Goal: Information Seeking & Learning: Compare options

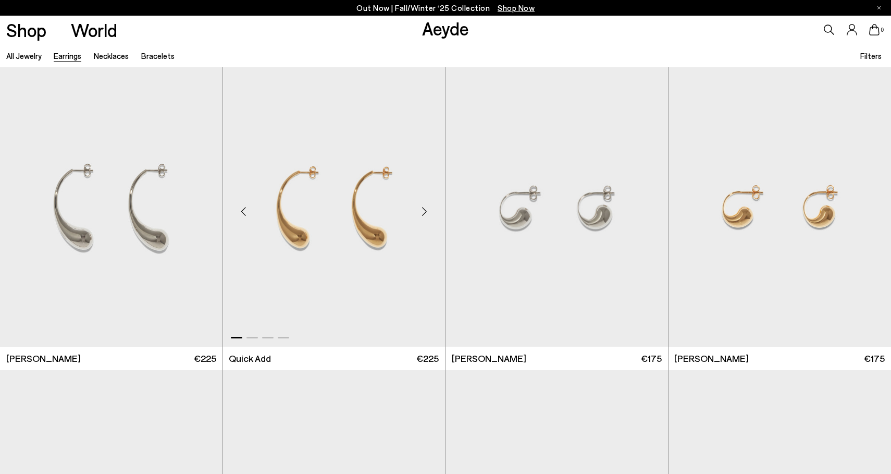
click at [425, 212] on div "Next slide" at bounding box center [424, 210] width 31 height 31
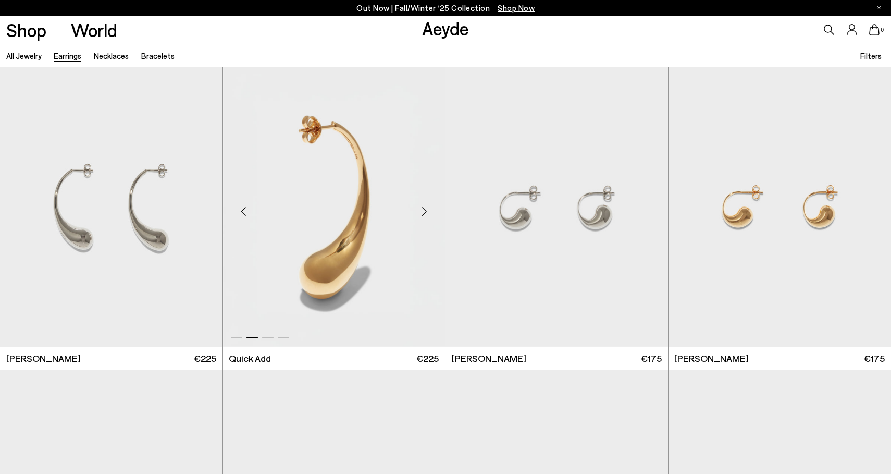
click at [425, 212] on div "Next slide" at bounding box center [424, 210] width 31 height 31
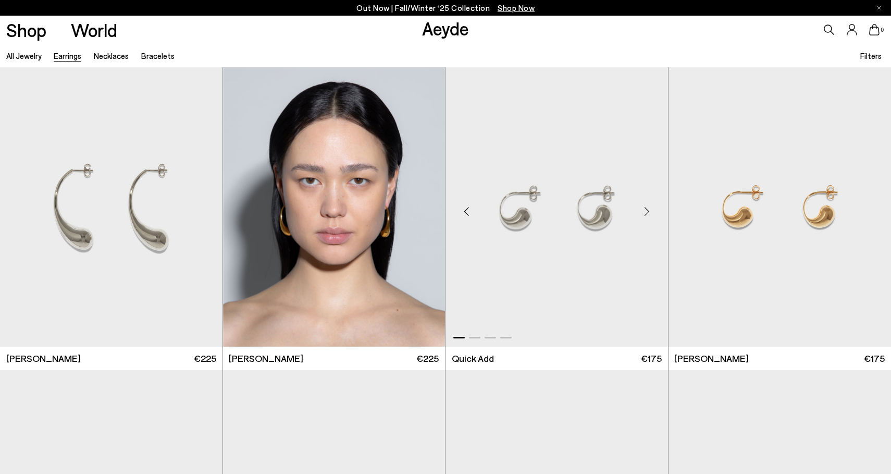
click at [648, 212] on div "Next slide" at bounding box center [647, 210] width 31 height 31
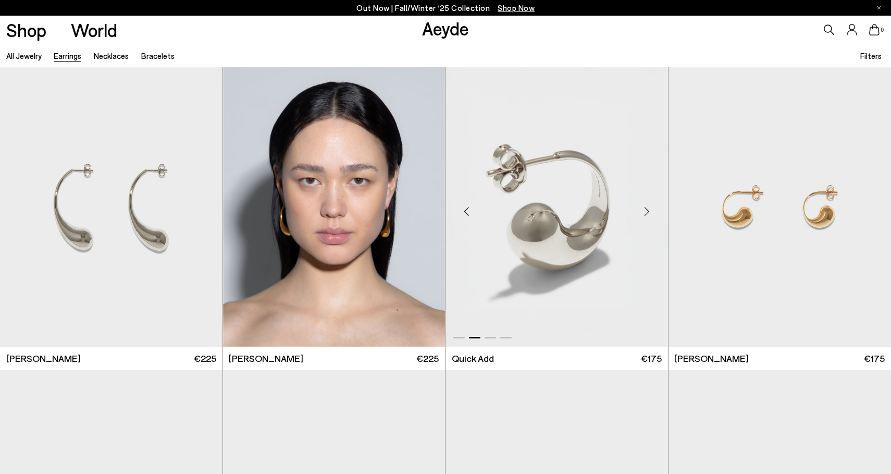
click at [646, 212] on div "Next slide" at bounding box center [647, 210] width 31 height 31
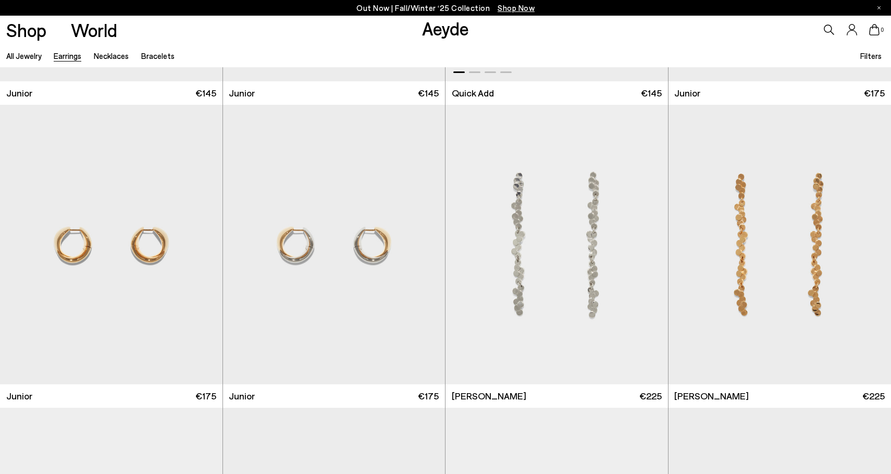
scroll to position [593, 0]
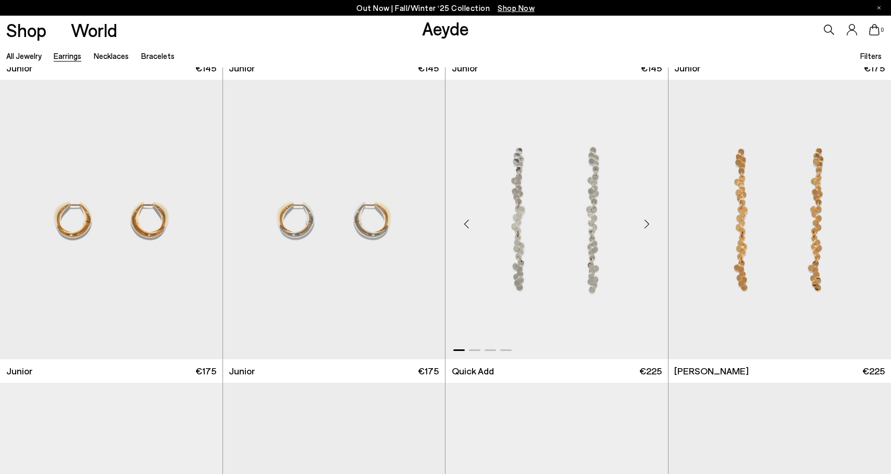
click at [646, 222] on div "Next slide" at bounding box center [647, 223] width 31 height 31
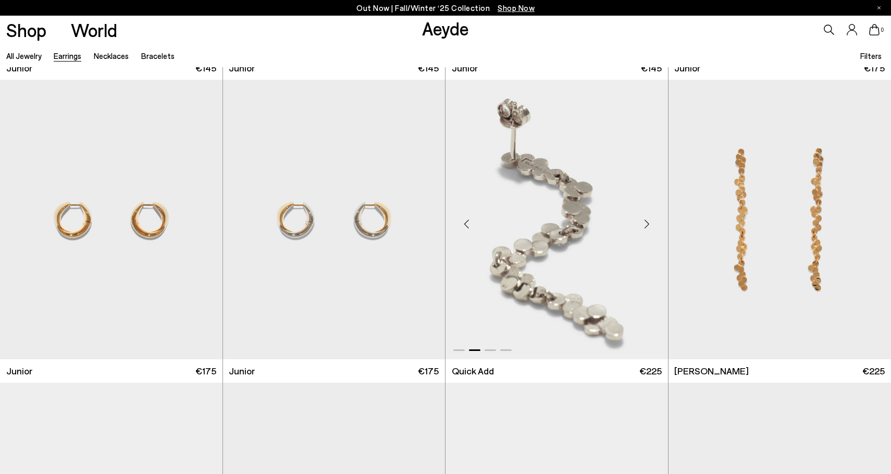
click at [646, 222] on div "Next slide" at bounding box center [647, 223] width 31 height 31
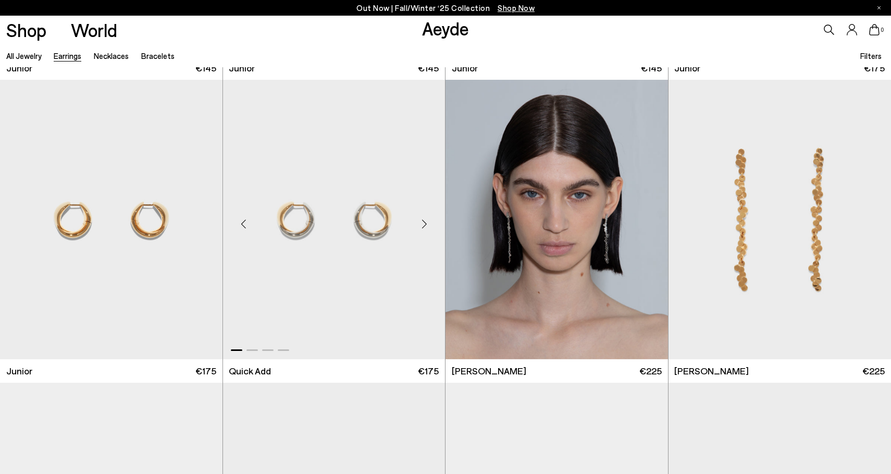
click at [423, 219] on div "Next slide" at bounding box center [424, 223] width 31 height 31
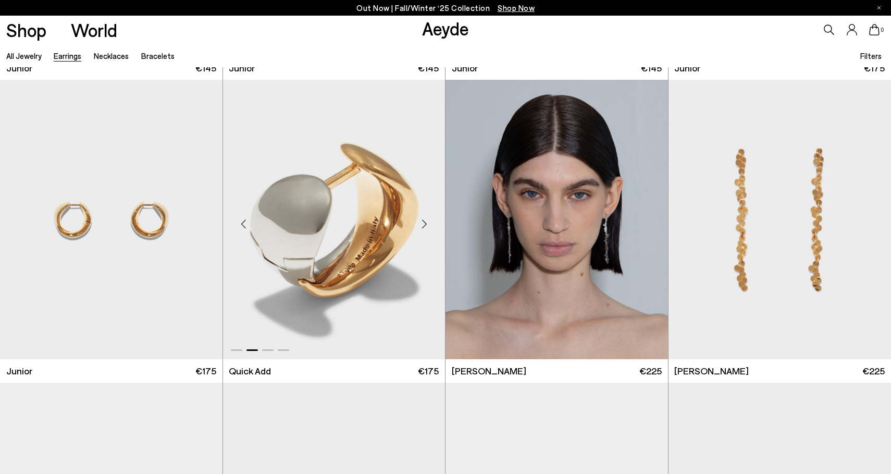
click at [423, 219] on div "Next slide" at bounding box center [424, 223] width 31 height 31
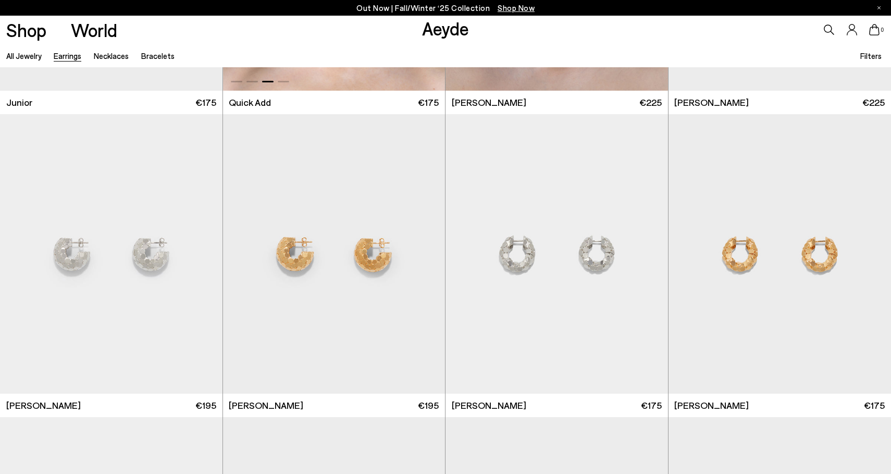
scroll to position [923, 0]
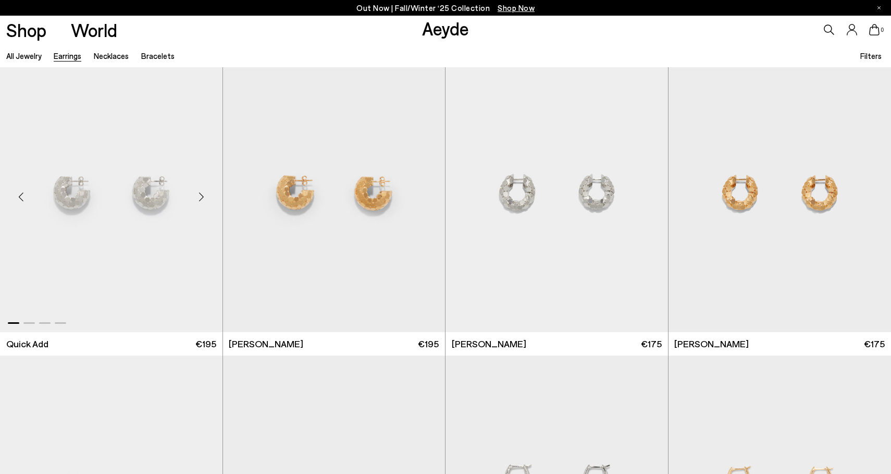
click at [201, 197] on div "Next slide" at bounding box center [201, 196] width 31 height 31
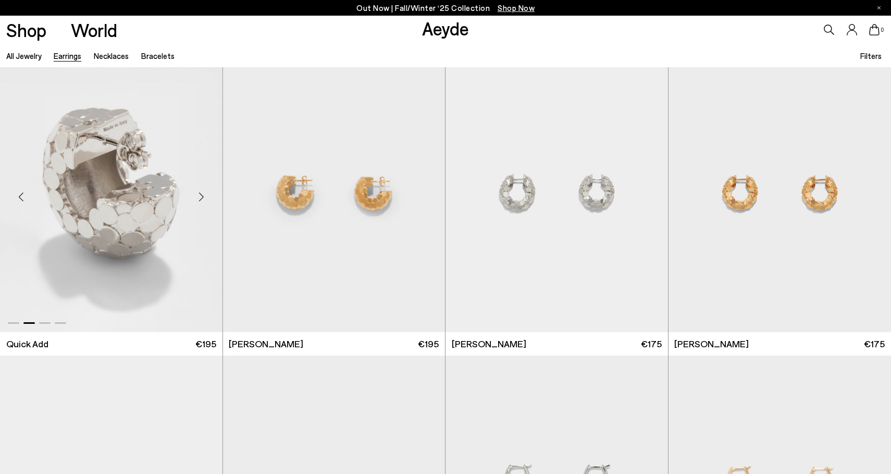
click at [201, 197] on div "Next slide" at bounding box center [201, 196] width 31 height 31
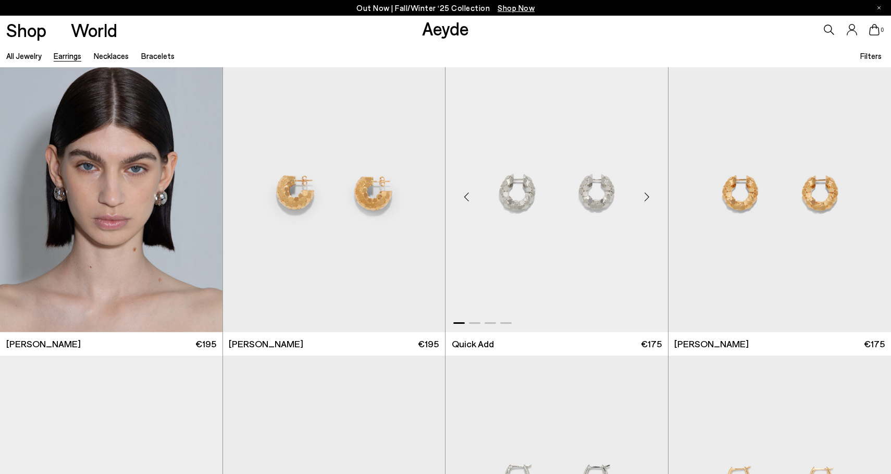
click at [648, 196] on div "Next slide" at bounding box center [647, 196] width 31 height 31
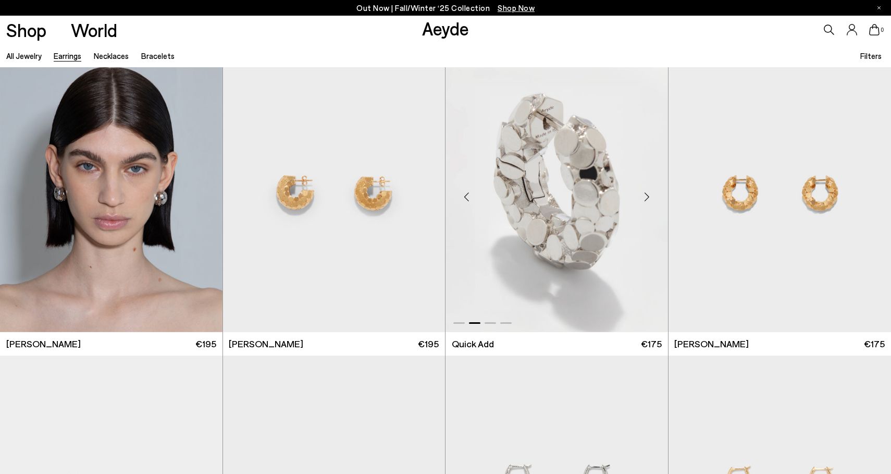
click at [647, 196] on div "Next slide" at bounding box center [647, 196] width 31 height 31
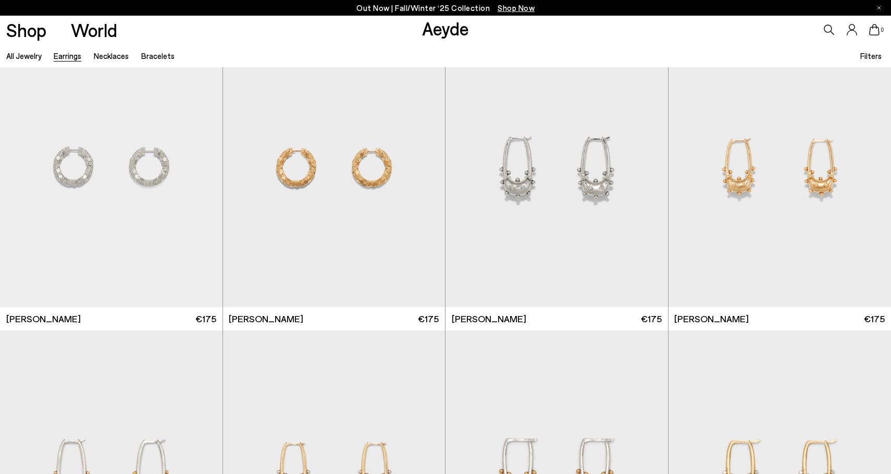
scroll to position [1267, 0]
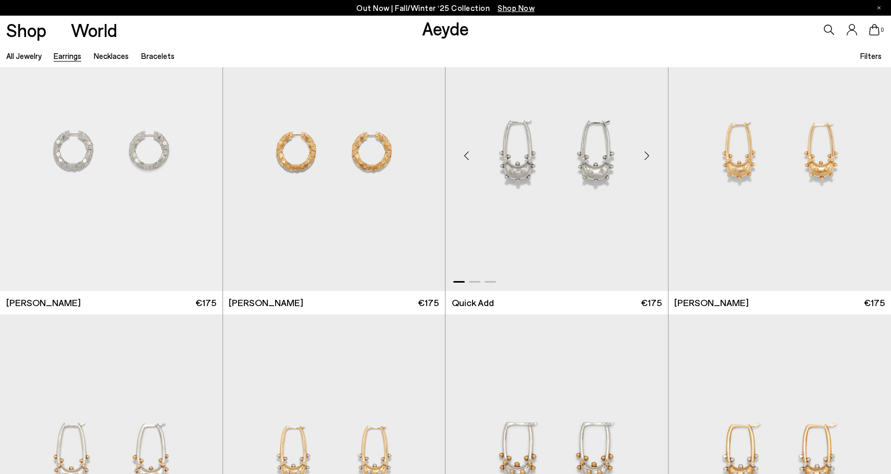
click at [648, 155] on div "Next slide" at bounding box center [647, 155] width 31 height 31
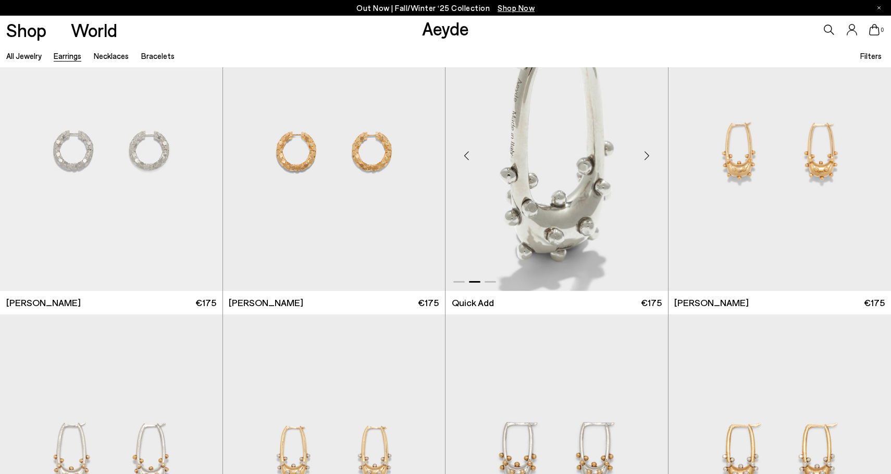
click at [648, 155] on div "Next slide" at bounding box center [647, 155] width 31 height 31
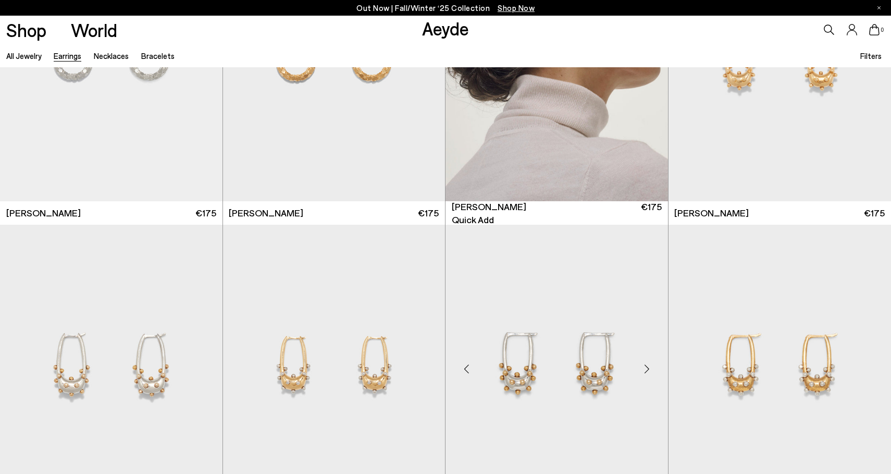
scroll to position [1408, 0]
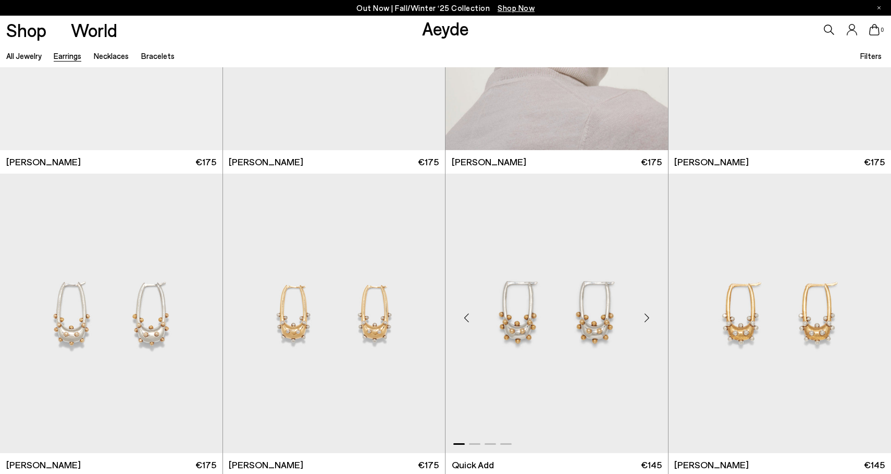
click at [643, 319] on div "Next slide" at bounding box center [647, 317] width 31 height 31
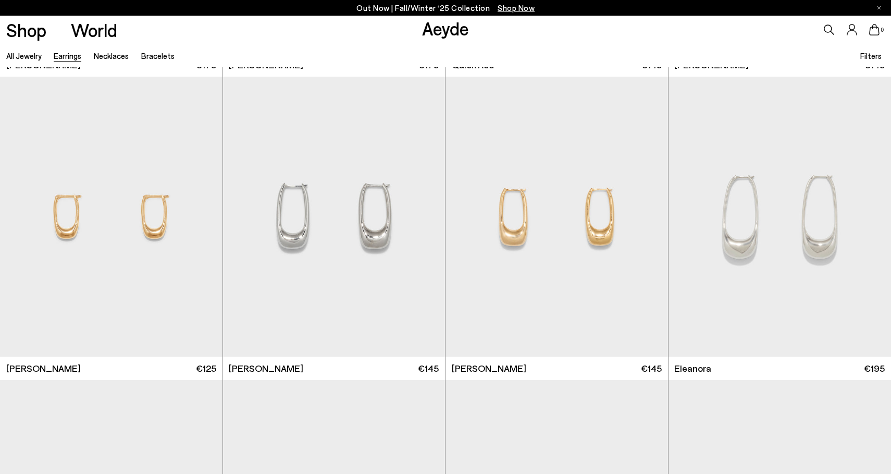
scroll to position [1808, 0]
click at [421, 218] on div "Next slide" at bounding box center [424, 220] width 31 height 31
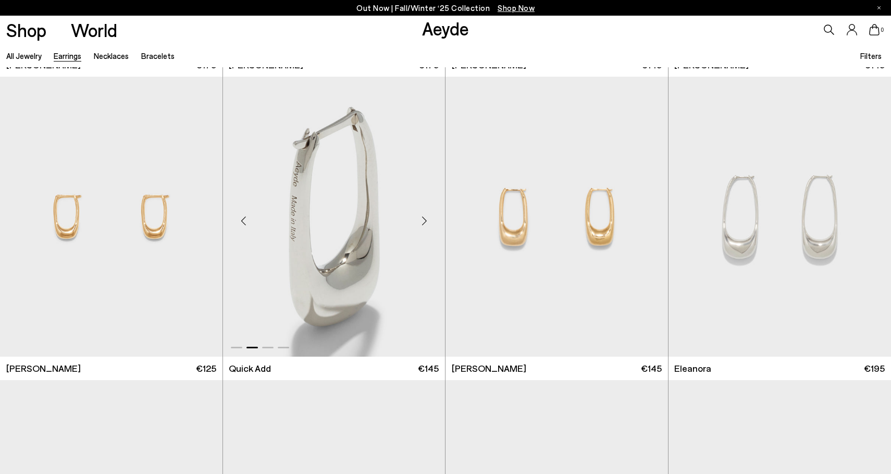
click at [421, 218] on div "Next slide" at bounding box center [424, 220] width 31 height 31
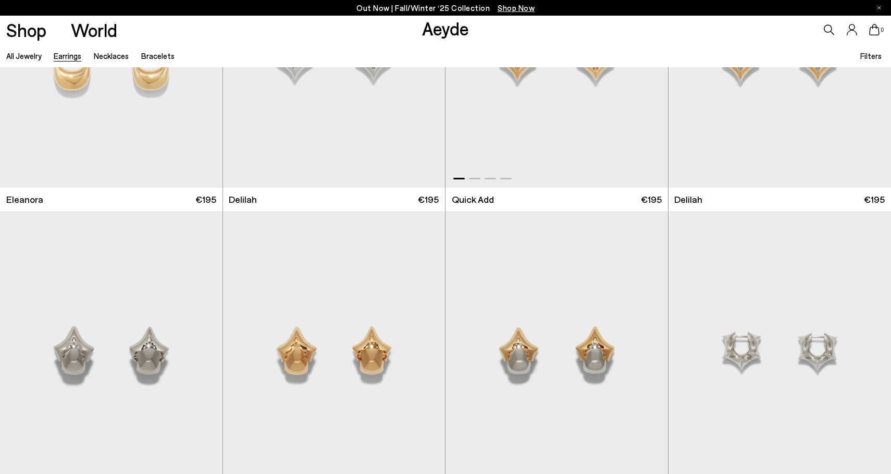
scroll to position [2306, 0]
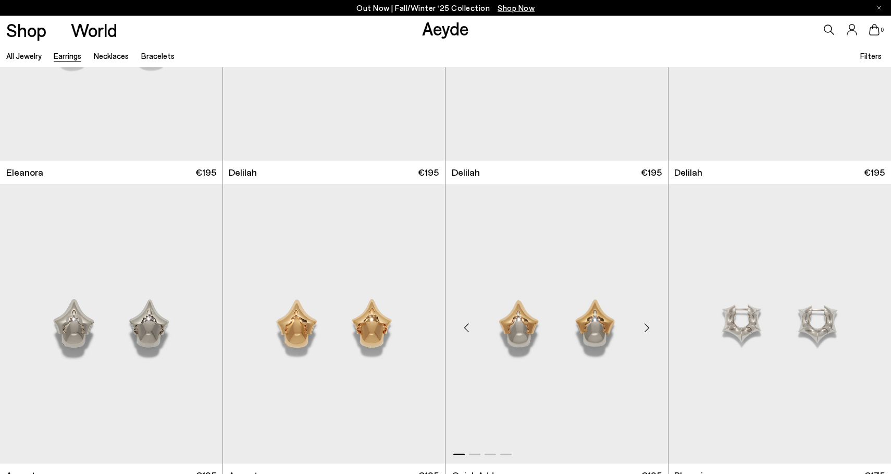
click at [646, 327] on div "Next slide" at bounding box center [647, 327] width 31 height 31
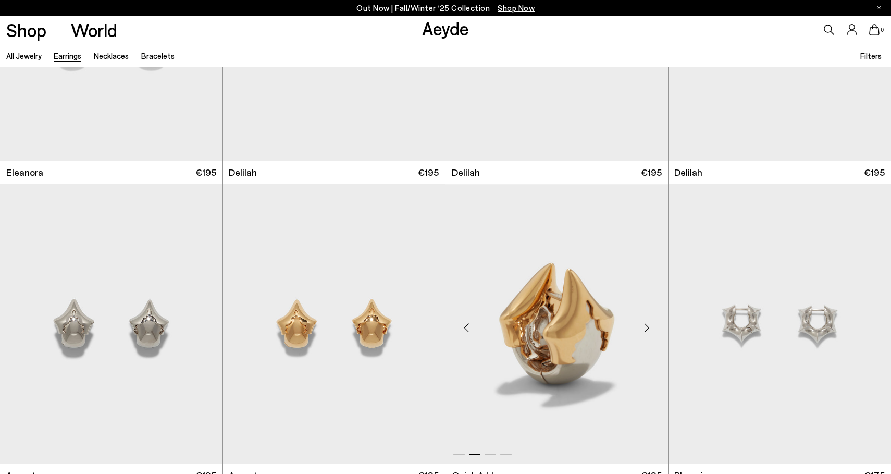
click at [646, 327] on div "Next slide" at bounding box center [647, 327] width 31 height 31
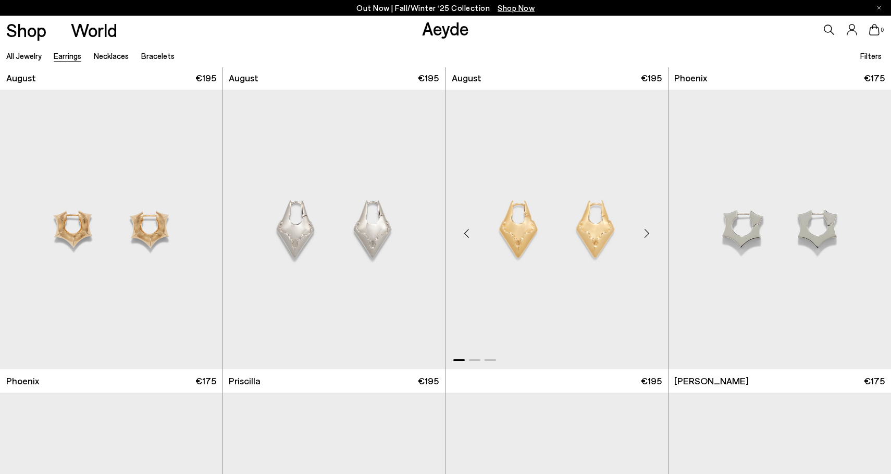
scroll to position [2728, 0]
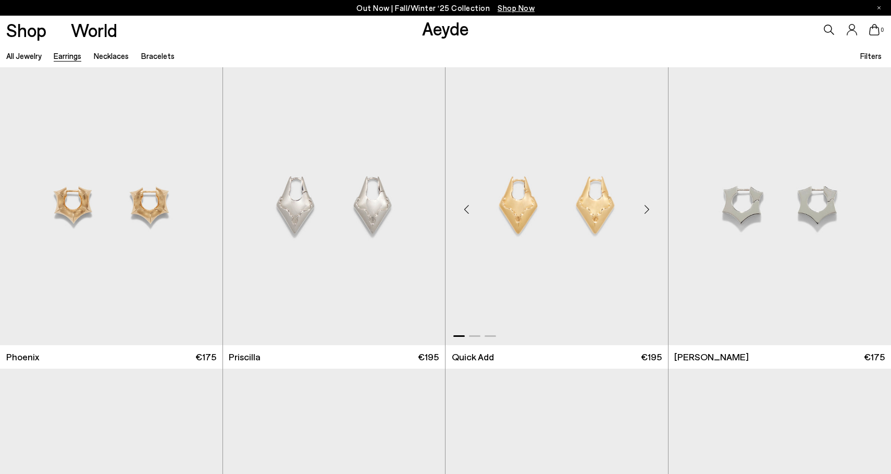
click at [649, 206] on div "Next slide" at bounding box center [647, 209] width 31 height 31
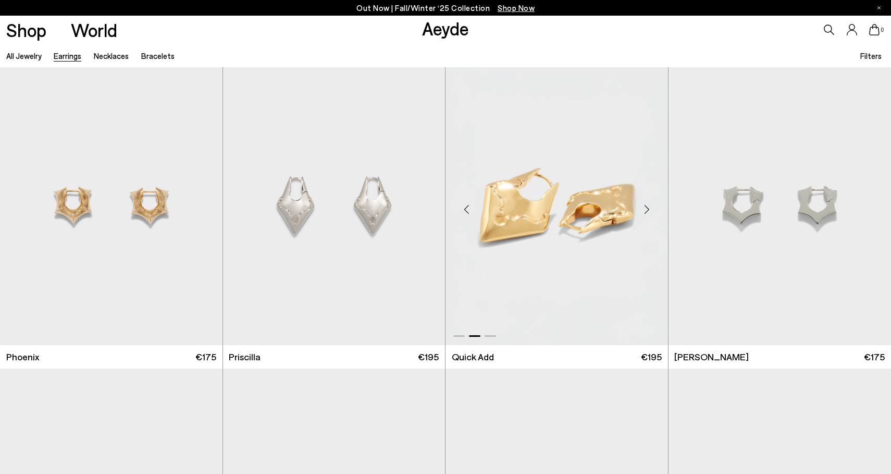
click at [649, 206] on div "Next slide" at bounding box center [647, 209] width 31 height 31
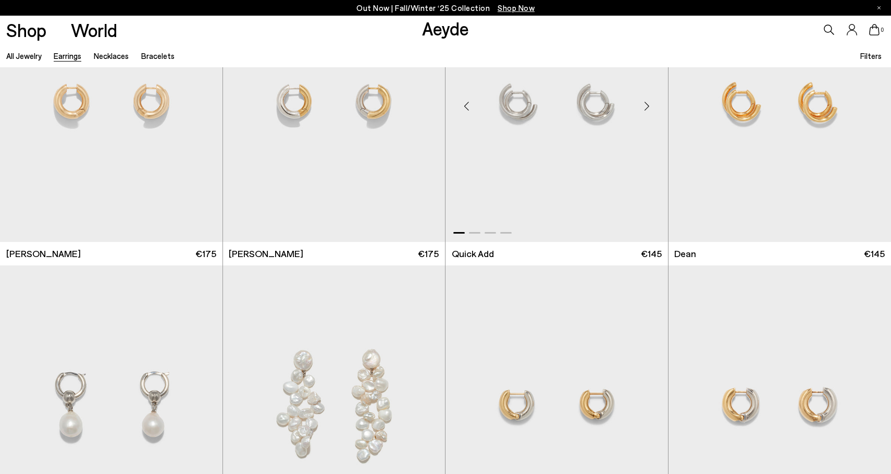
scroll to position [3588, 0]
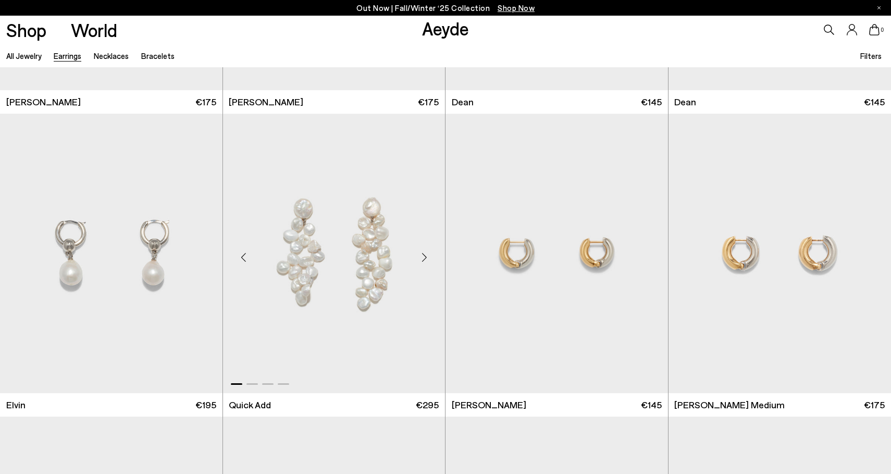
click at [424, 258] on div "Next slide" at bounding box center [424, 257] width 31 height 31
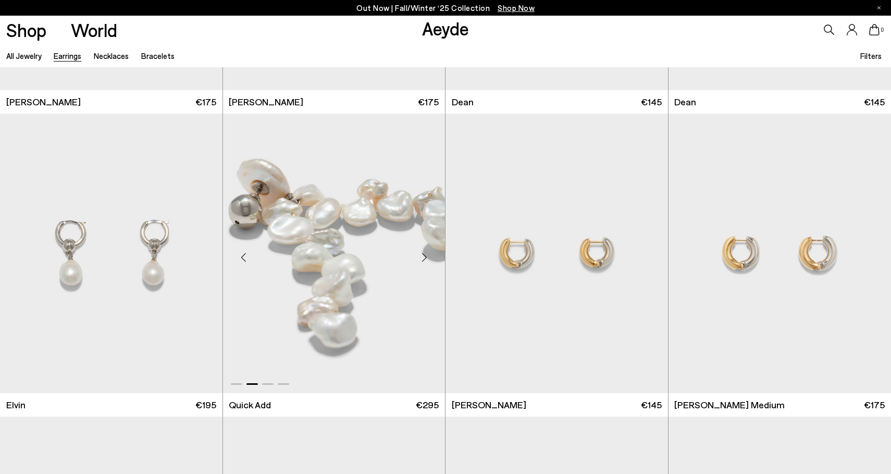
click at [424, 257] on div "Next slide" at bounding box center [424, 257] width 31 height 31
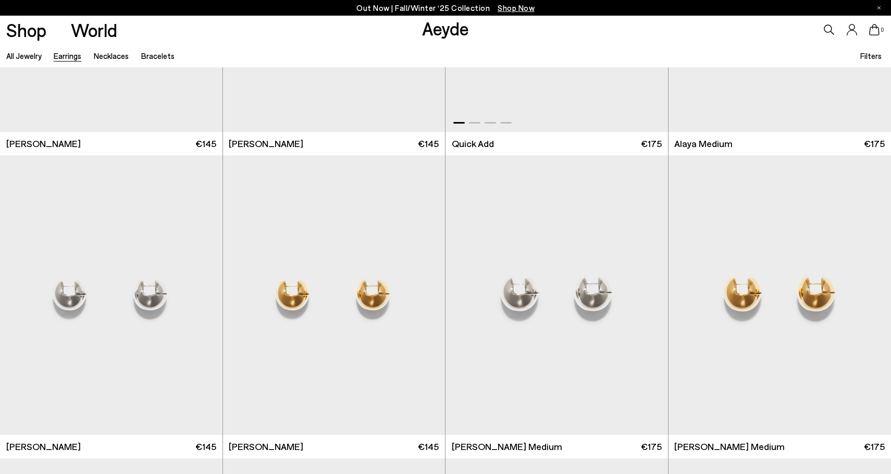
scroll to position [4195, 0]
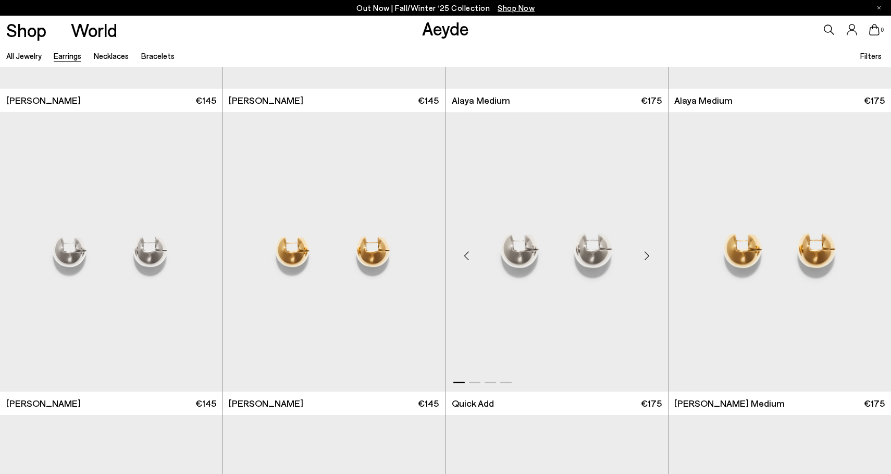
click at [645, 254] on div "Next slide" at bounding box center [647, 255] width 31 height 31
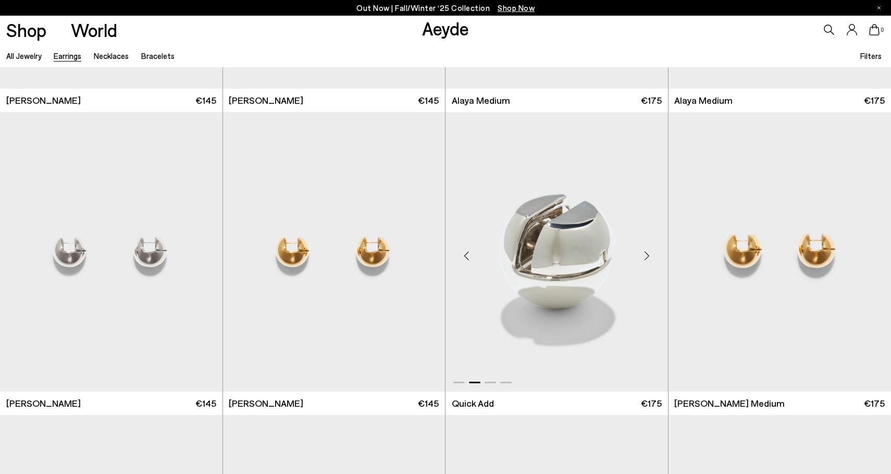
click at [646, 255] on div "Next slide" at bounding box center [647, 255] width 31 height 31
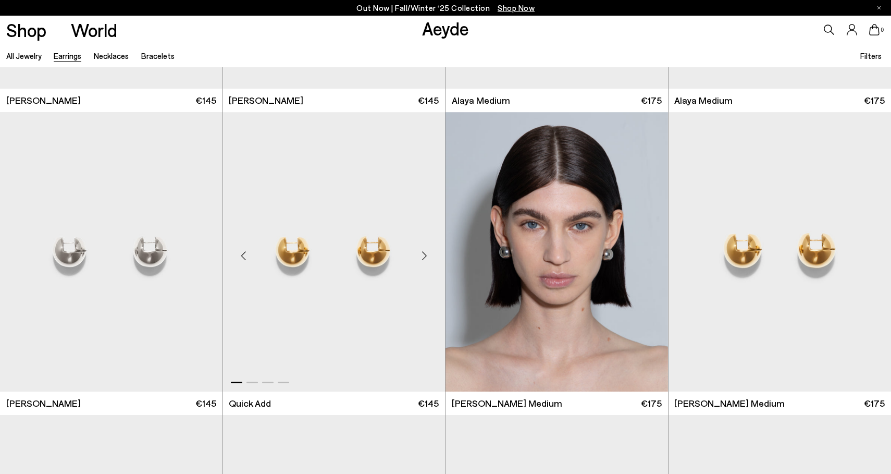
click at [420, 256] on div "Next slide" at bounding box center [424, 255] width 31 height 31
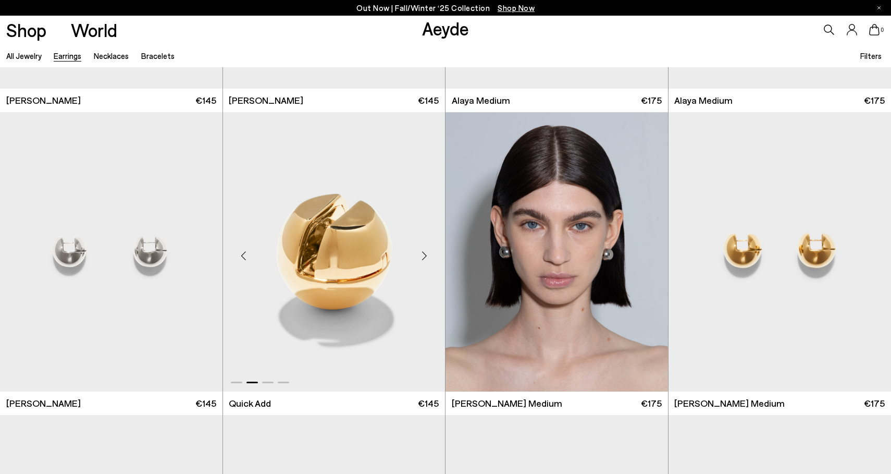
click at [420, 256] on div "Next slide" at bounding box center [424, 255] width 31 height 31
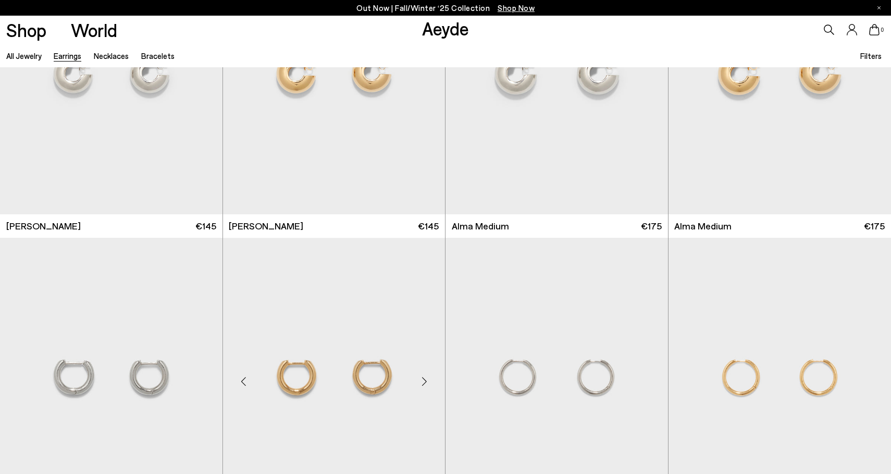
scroll to position [4532, 0]
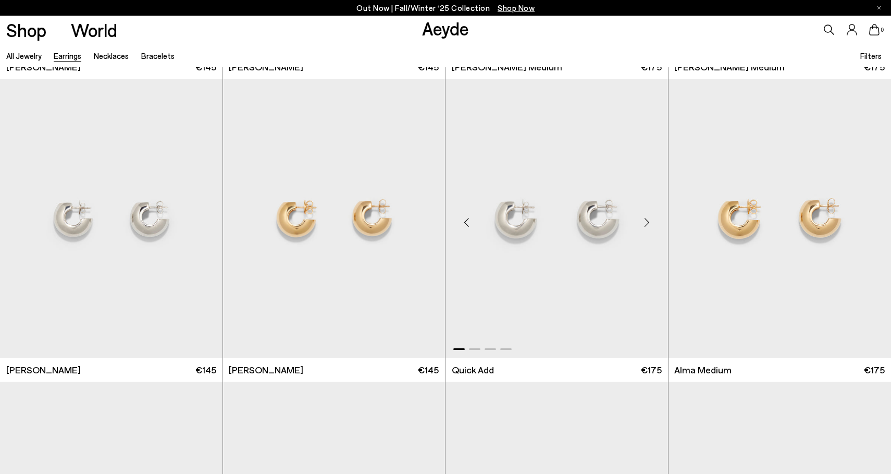
click at [648, 221] on div "Next slide" at bounding box center [647, 222] width 31 height 31
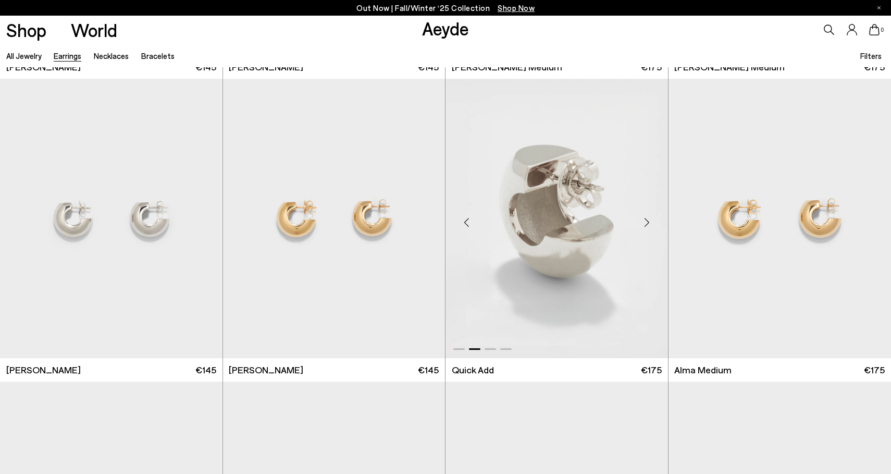
click at [648, 221] on div "Next slide" at bounding box center [647, 222] width 31 height 31
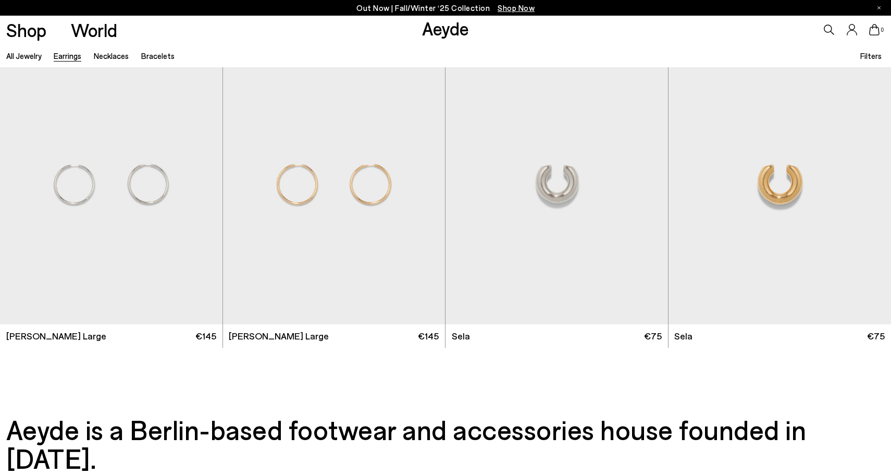
scroll to position [5207, 0]
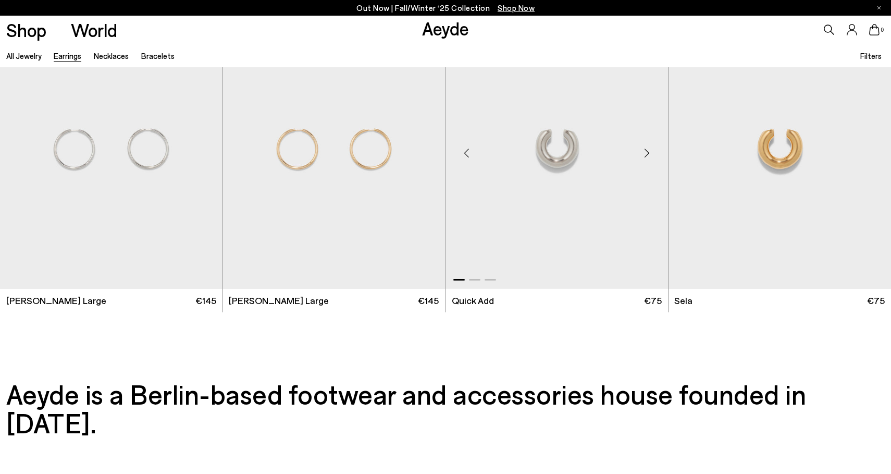
click at [644, 150] on div "Next slide" at bounding box center [647, 153] width 31 height 31
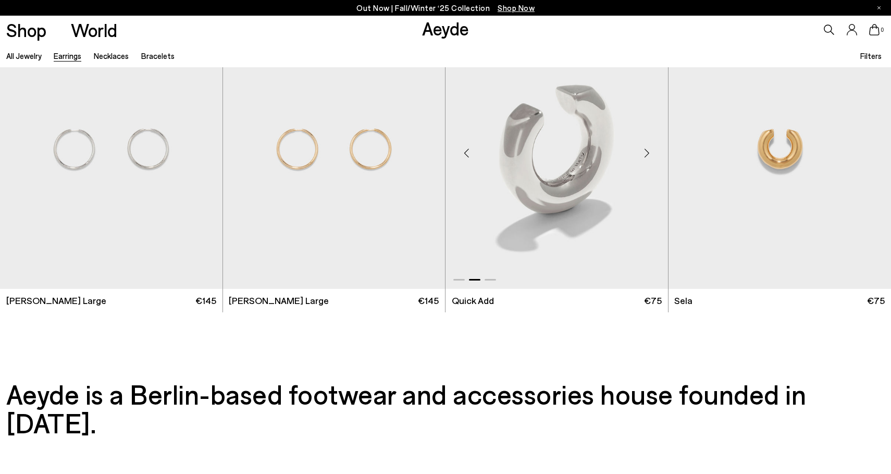
click at [644, 150] on div "Next slide" at bounding box center [647, 153] width 31 height 31
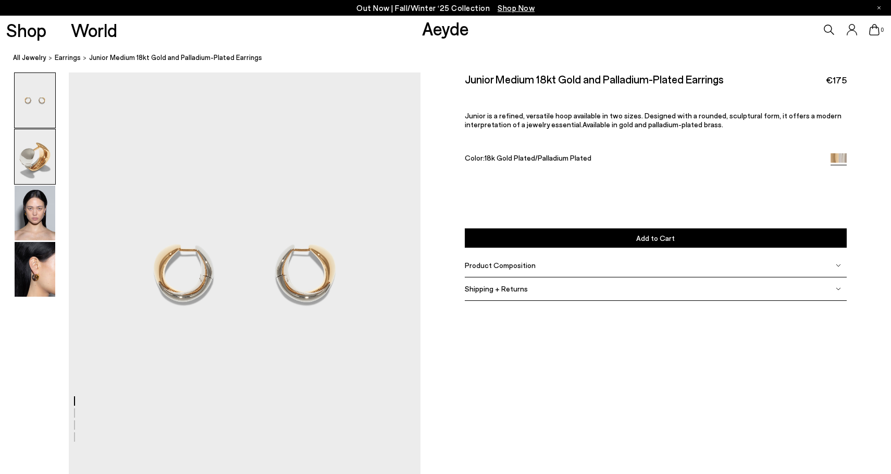
click at [33, 158] on img at bounding box center [35, 156] width 41 height 55
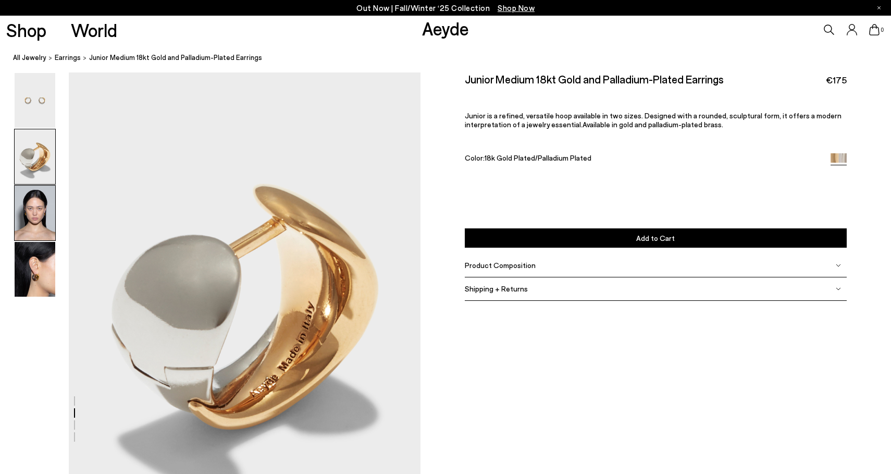
click at [33, 206] on img at bounding box center [35, 213] width 41 height 55
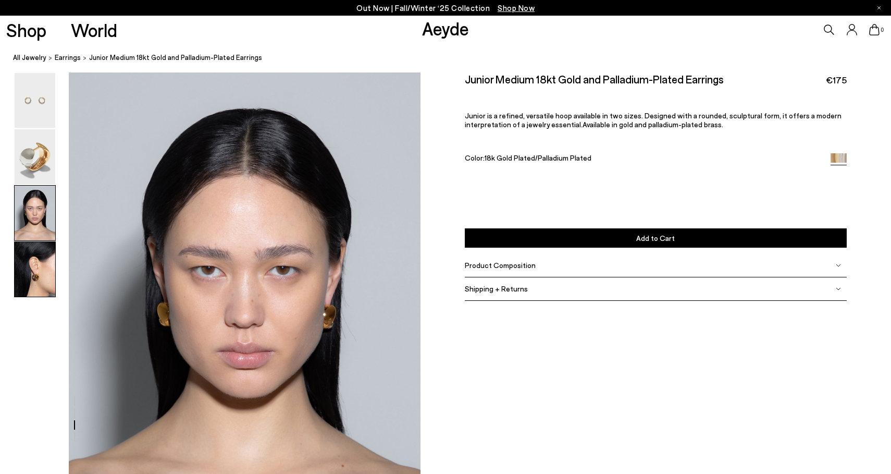
click at [41, 269] on img at bounding box center [35, 269] width 41 height 55
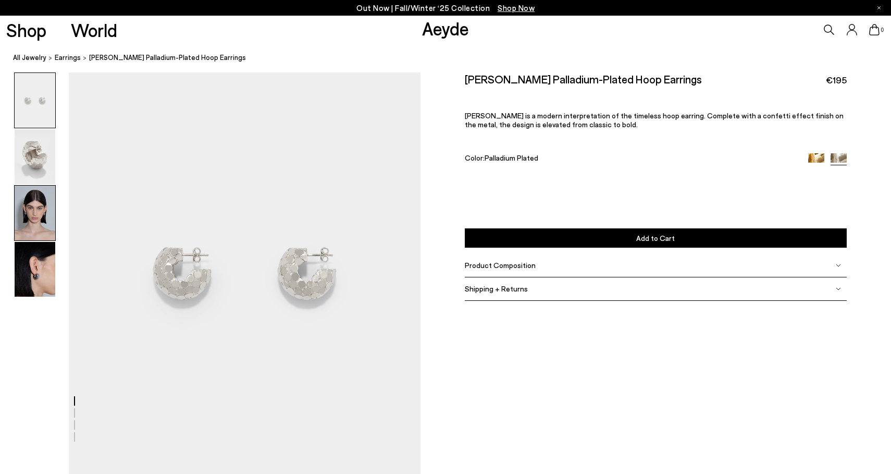
click at [28, 215] on img at bounding box center [35, 213] width 41 height 55
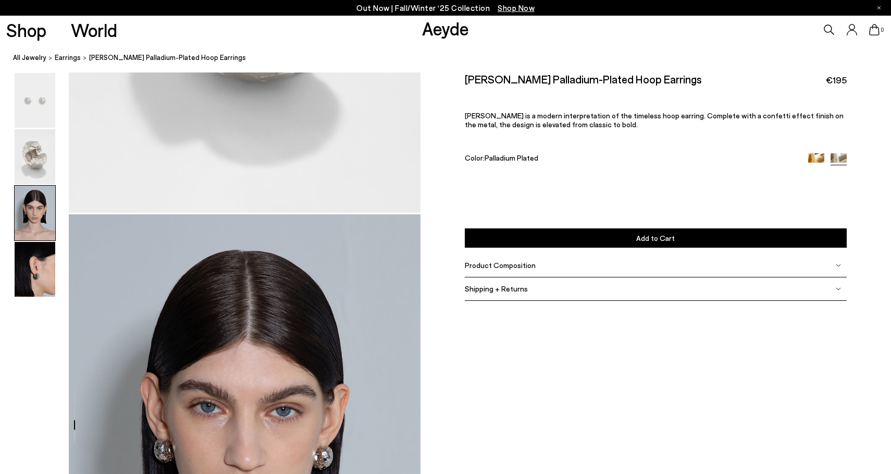
scroll to position [874, 0]
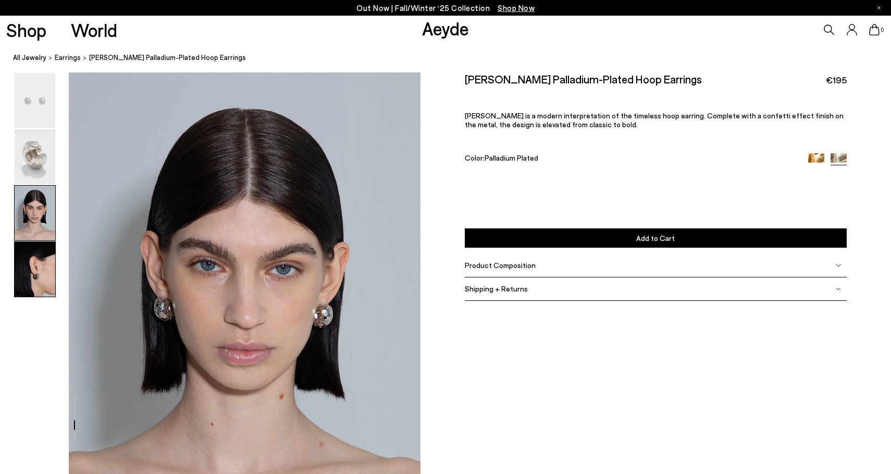
click at [42, 275] on img at bounding box center [35, 269] width 41 height 55
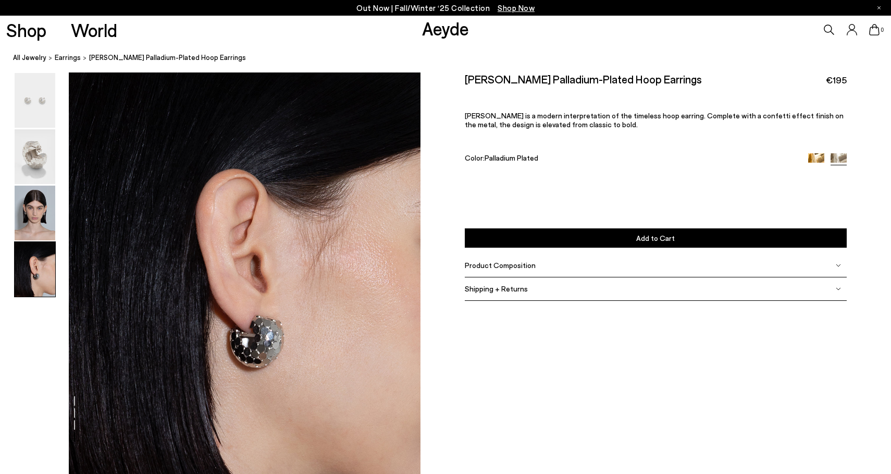
scroll to position [1416, 0]
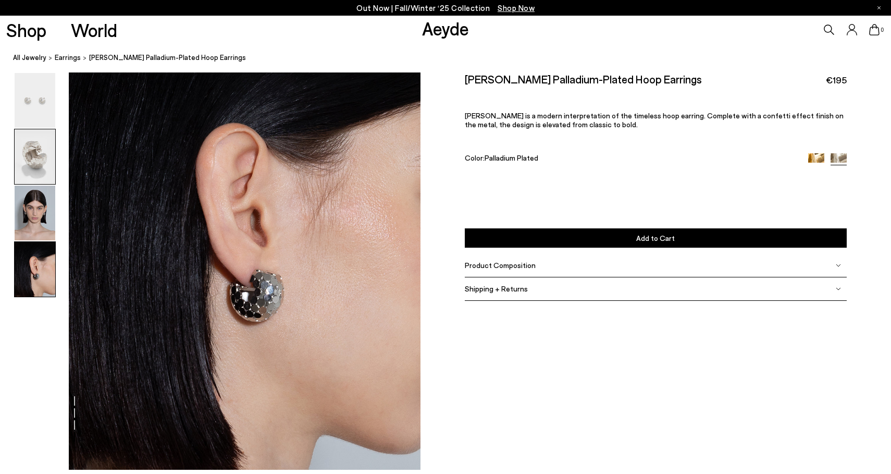
click at [29, 141] on img at bounding box center [35, 156] width 41 height 55
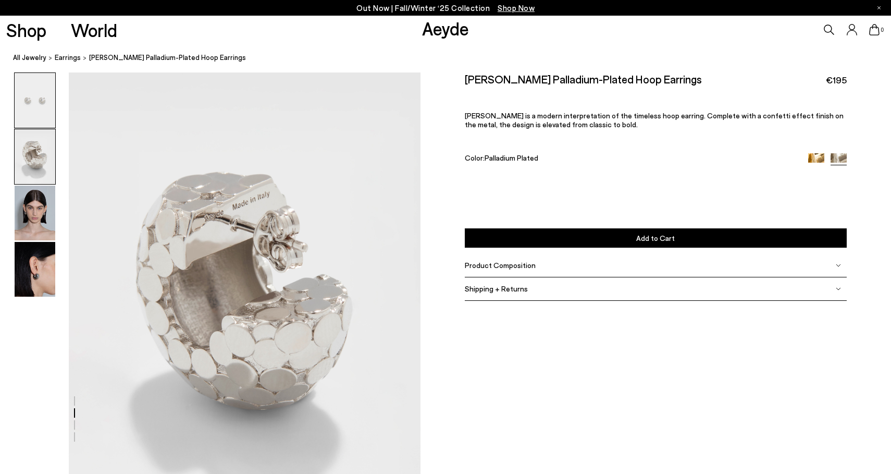
click at [33, 104] on img at bounding box center [35, 100] width 41 height 55
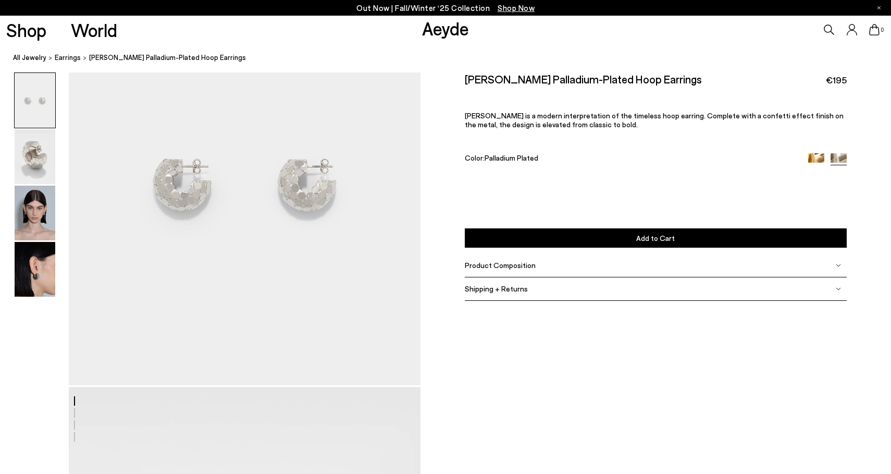
scroll to position [0, 0]
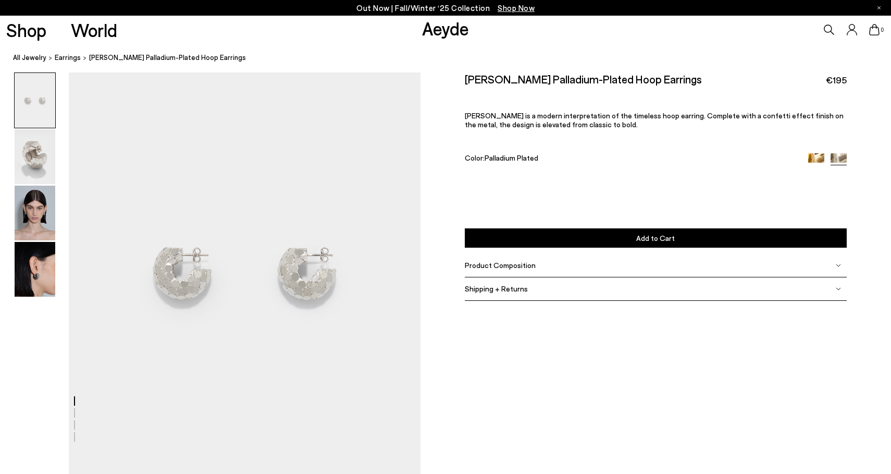
click at [823, 158] on img at bounding box center [816, 161] width 16 height 16
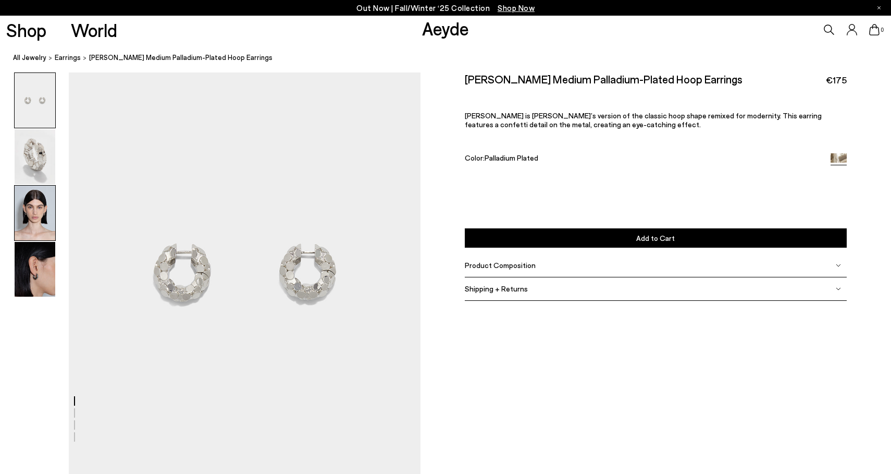
click at [31, 203] on img at bounding box center [35, 213] width 41 height 55
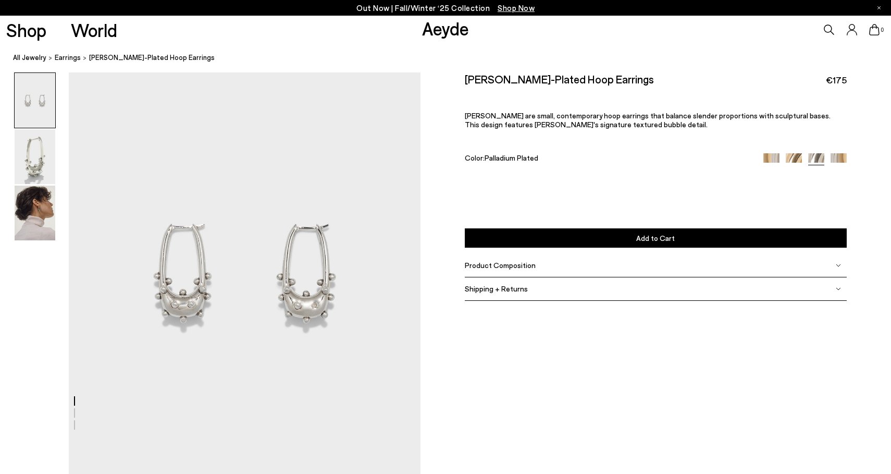
click at [837, 157] on img at bounding box center [839, 161] width 16 height 16
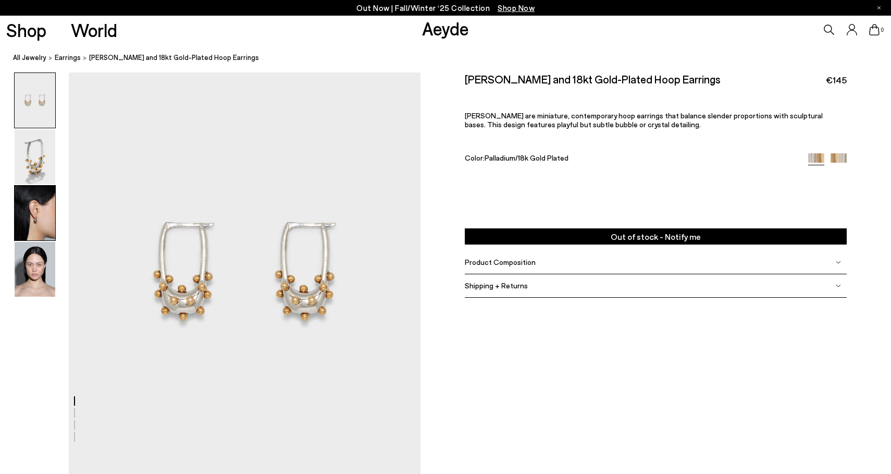
click at [34, 220] on img at bounding box center [35, 213] width 41 height 55
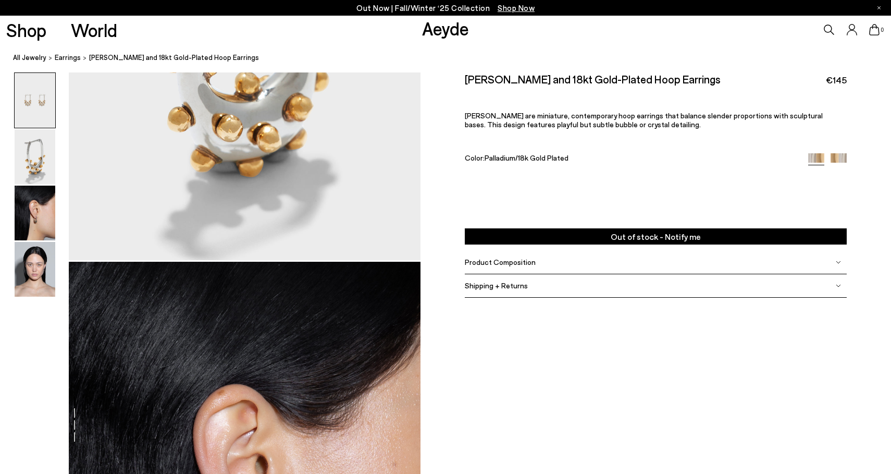
scroll to position [874, 0]
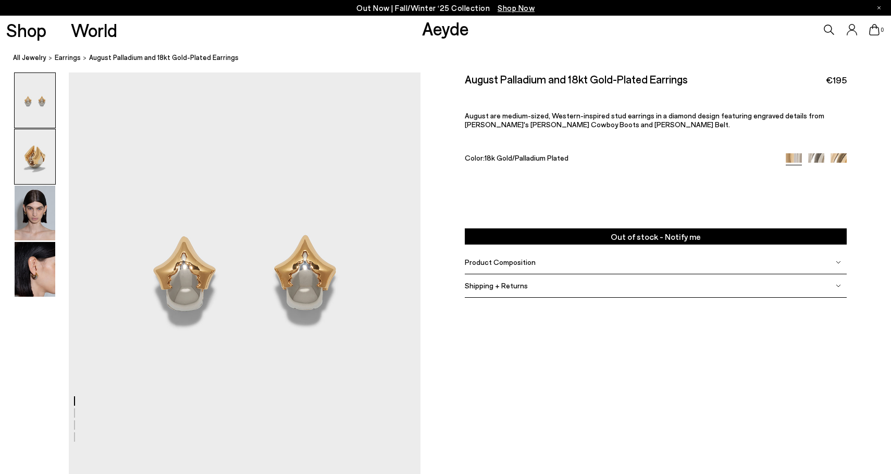
click at [40, 148] on img at bounding box center [35, 156] width 41 height 55
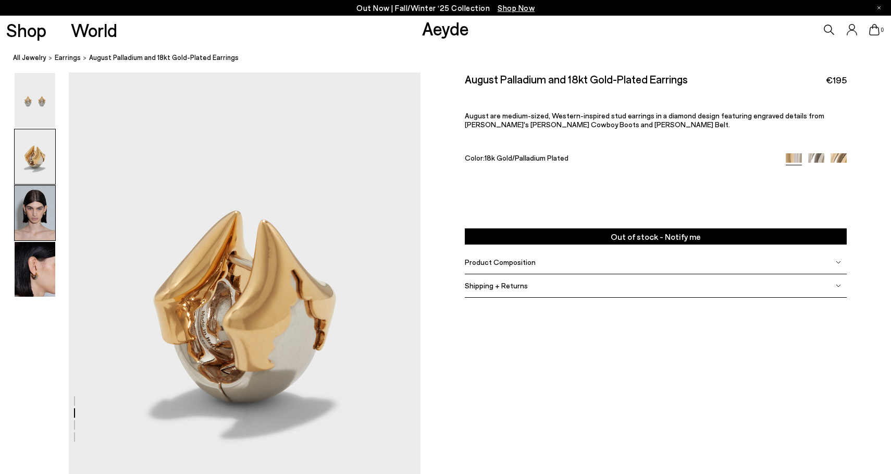
click at [40, 198] on img at bounding box center [35, 213] width 41 height 55
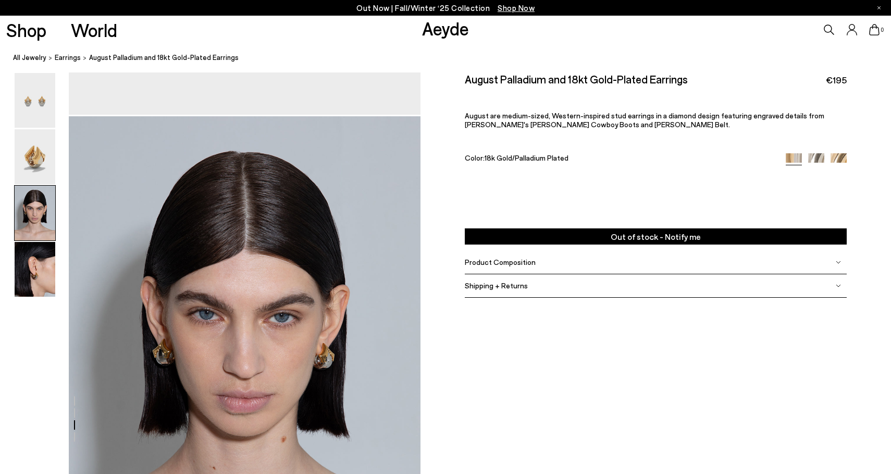
scroll to position [874, 0]
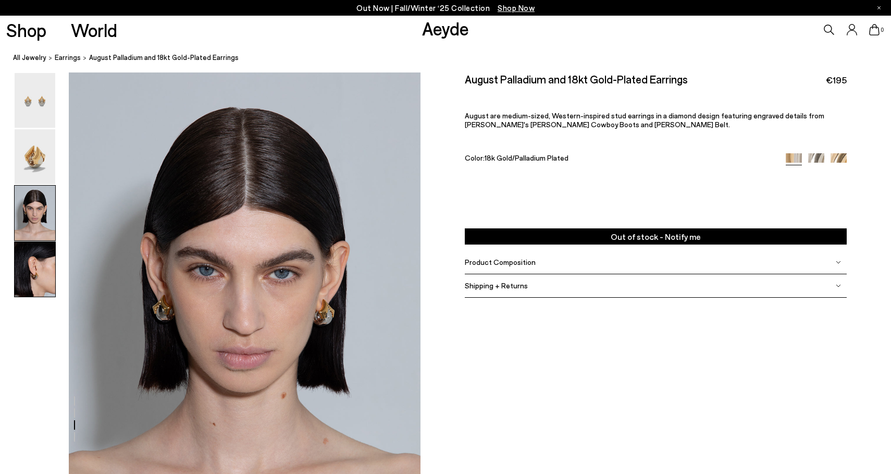
click at [31, 286] on img at bounding box center [35, 269] width 41 height 55
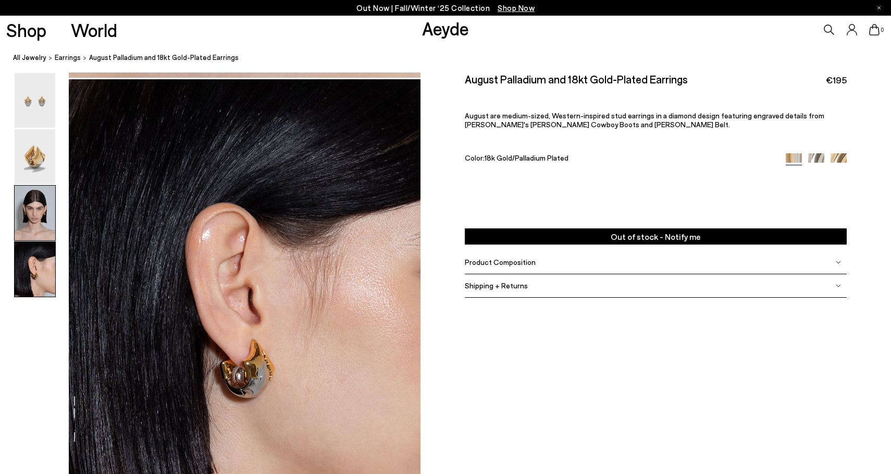
scroll to position [1416, 0]
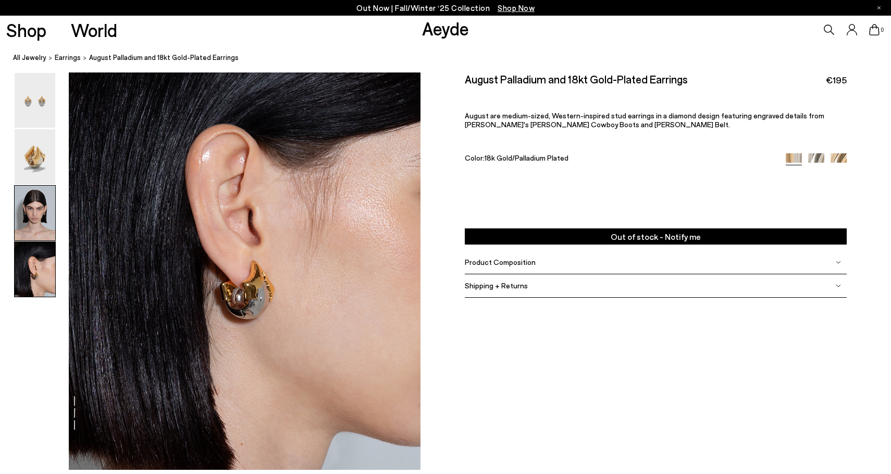
click at [34, 219] on img at bounding box center [35, 213] width 41 height 55
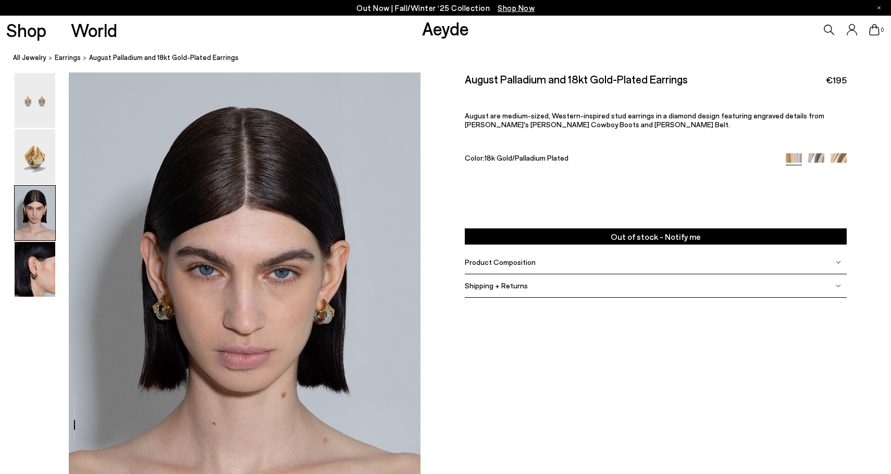
scroll to position [874, 0]
click at [43, 99] on img at bounding box center [35, 100] width 41 height 55
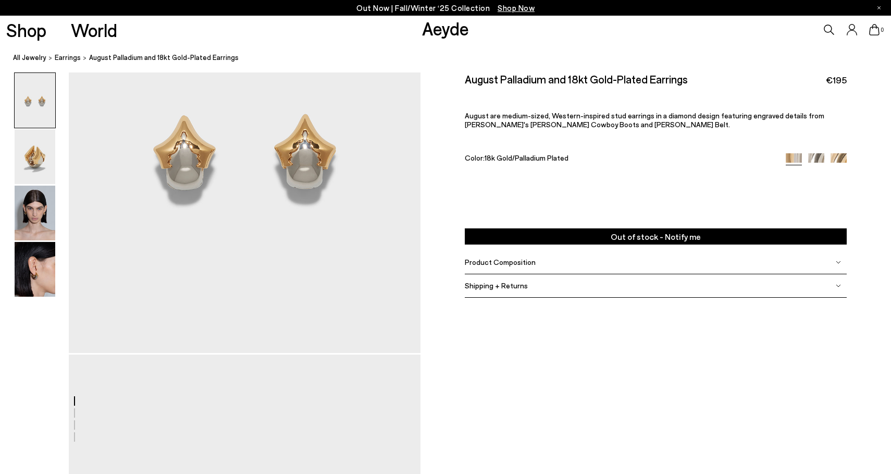
scroll to position [0, 0]
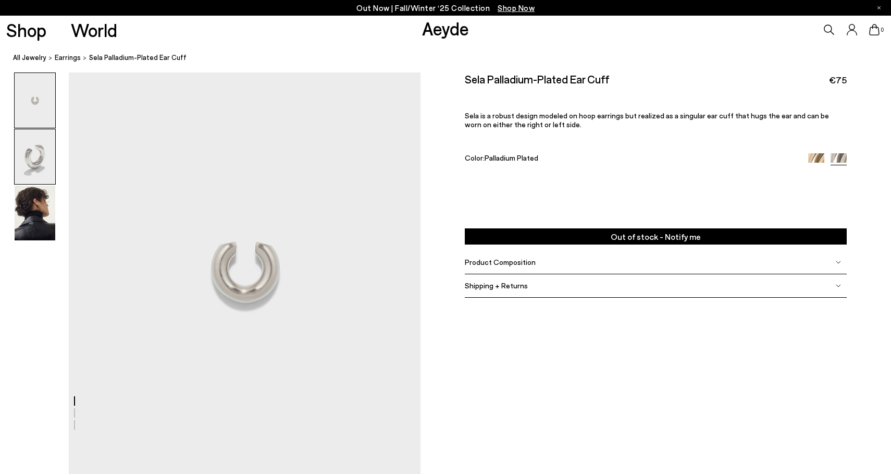
click at [39, 168] on img at bounding box center [35, 156] width 41 height 55
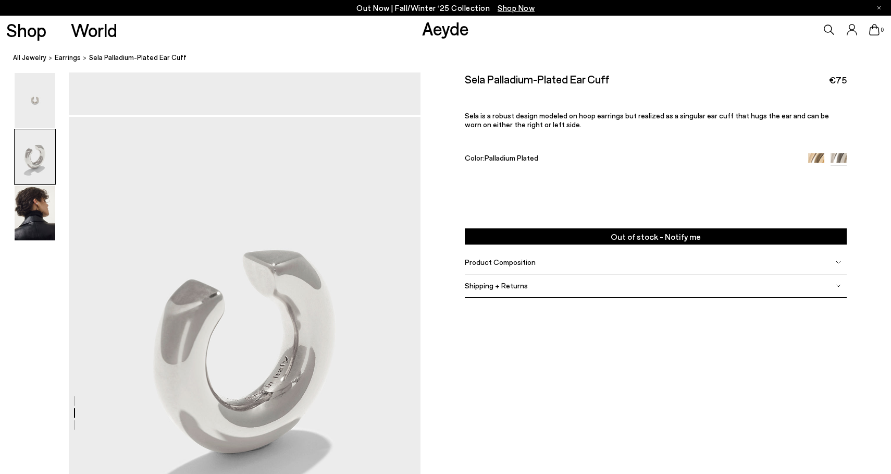
scroll to position [403, 0]
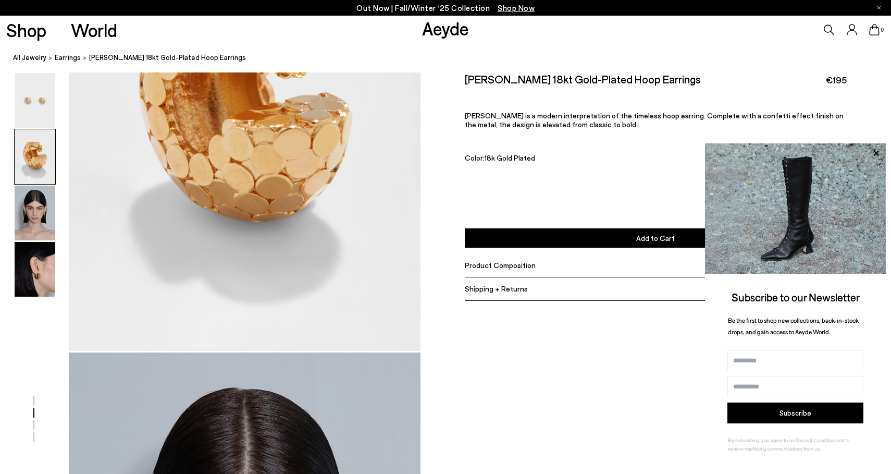
scroll to position [731, 0]
